Goal: Find contact information: Find contact information

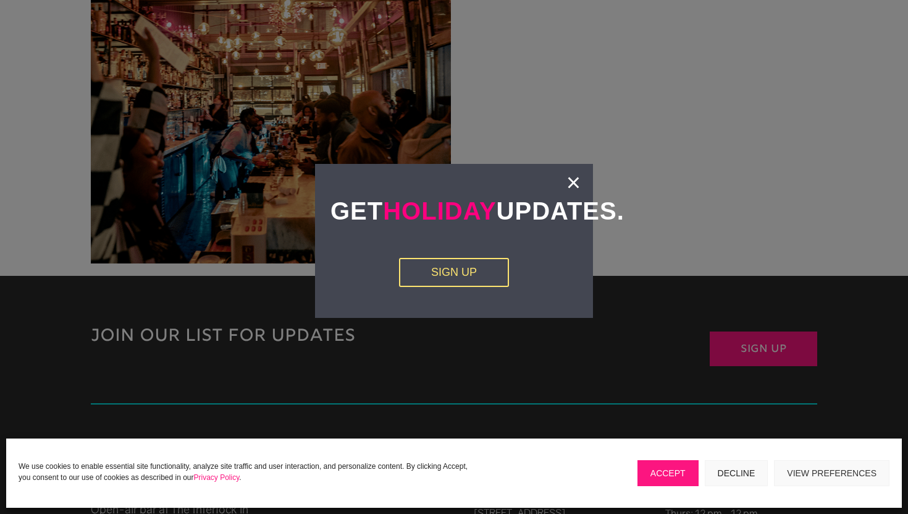
scroll to position [2635, 0]
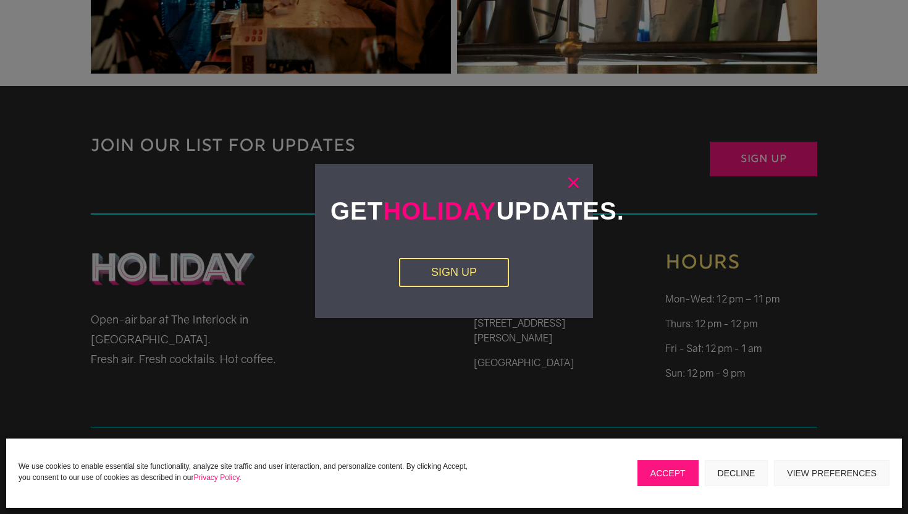
click at [575, 182] on link "×" at bounding box center [574, 182] width 14 height 12
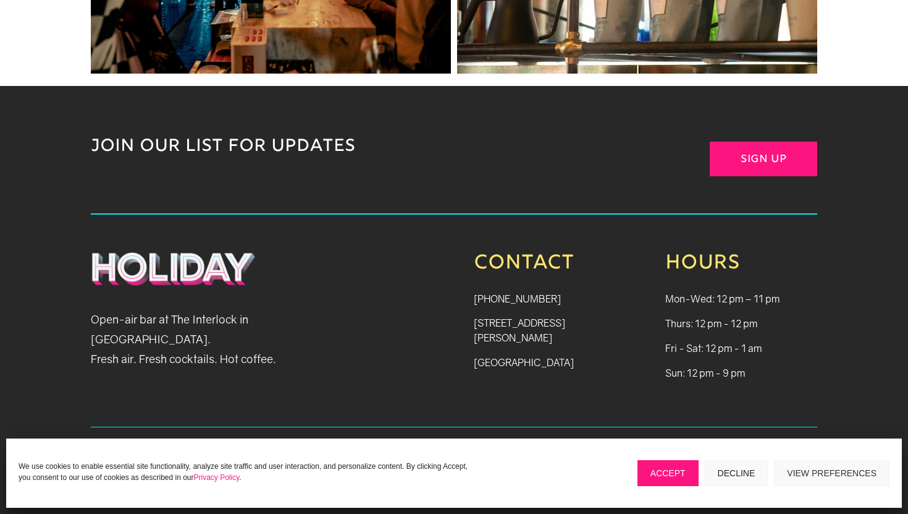
click at [665, 478] on button "Accept" at bounding box center [668, 473] width 61 height 26
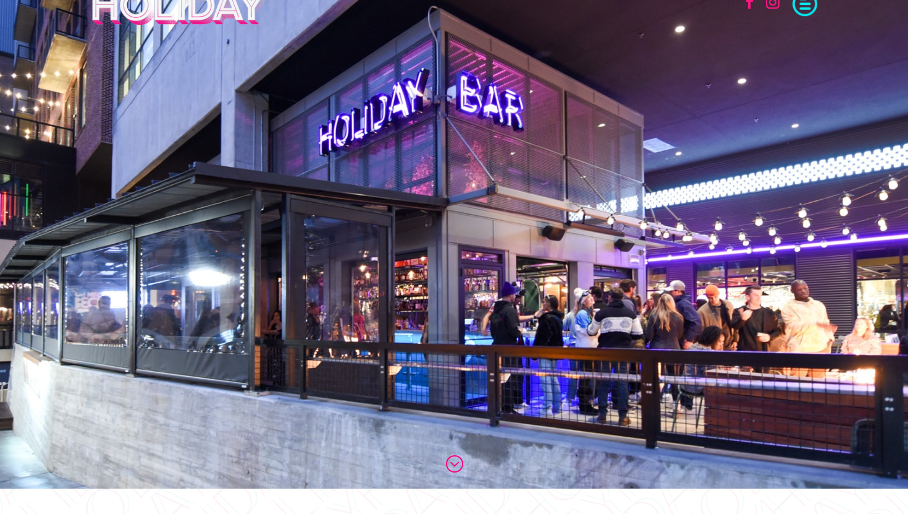
scroll to position [0, 0]
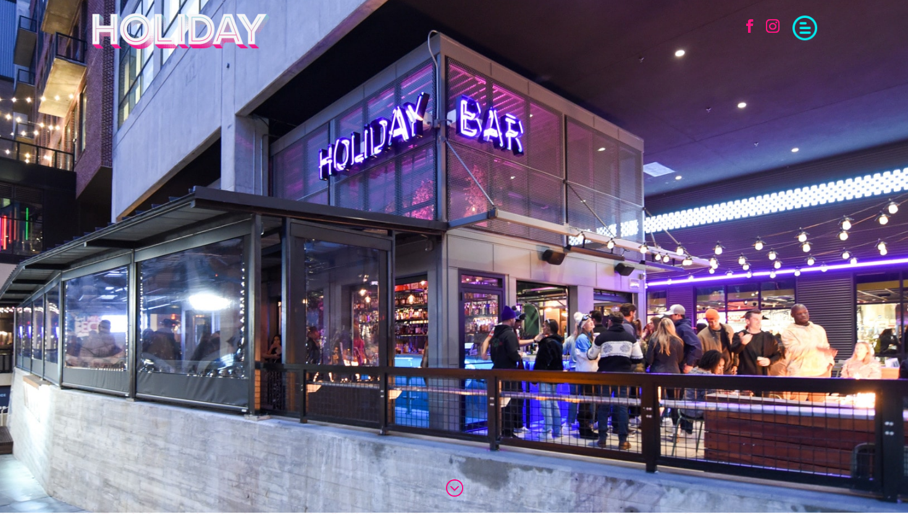
click at [802, 28] on span at bounding box center [805, 26] width 25 height 25
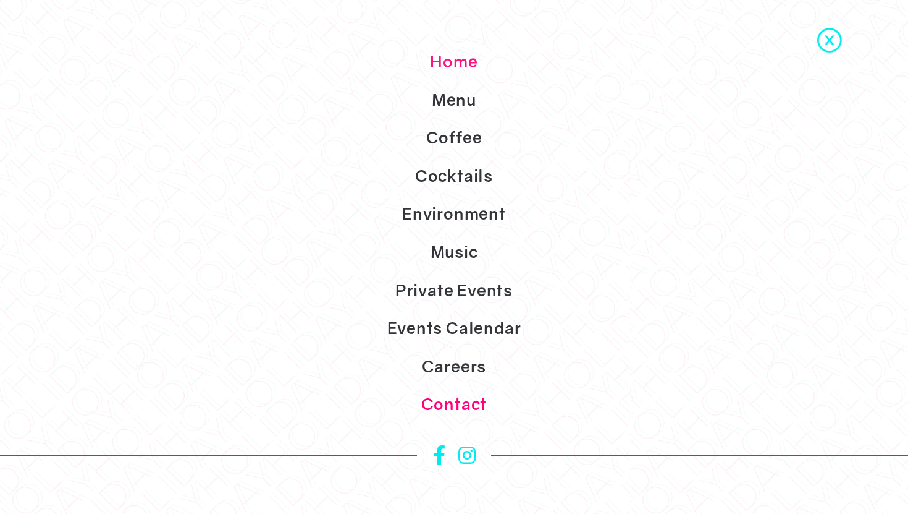
click at [459, 401] on link "Contact" at bounding box center [454, 404] width 908 height 38
